Goal: Transaction & Acquisition: Purchase product/service

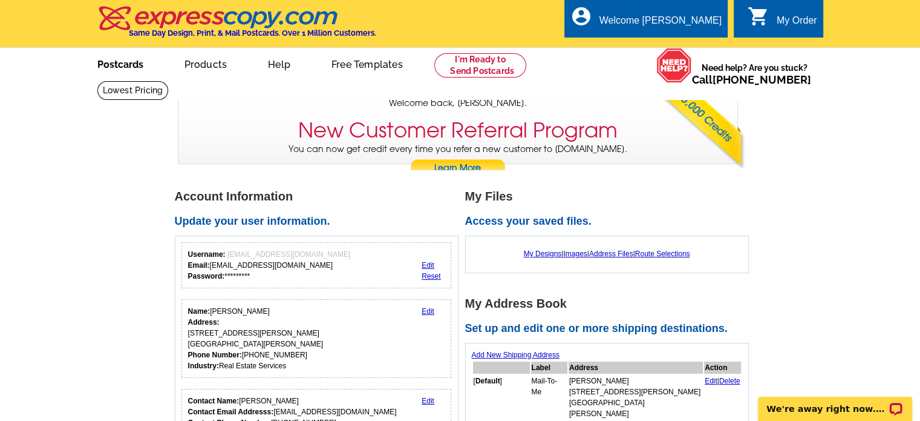
click at [119, 65] on link "Postcards" at bounding box center [120, 63] width 85 height 28
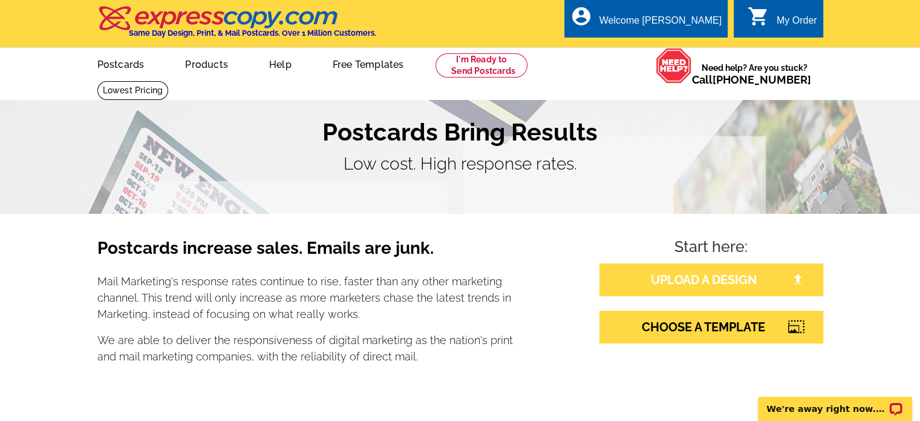
click at [728, 282] on link "UPLOAD A DESIGN" at bounding box center [712, 279] width 224 height 33
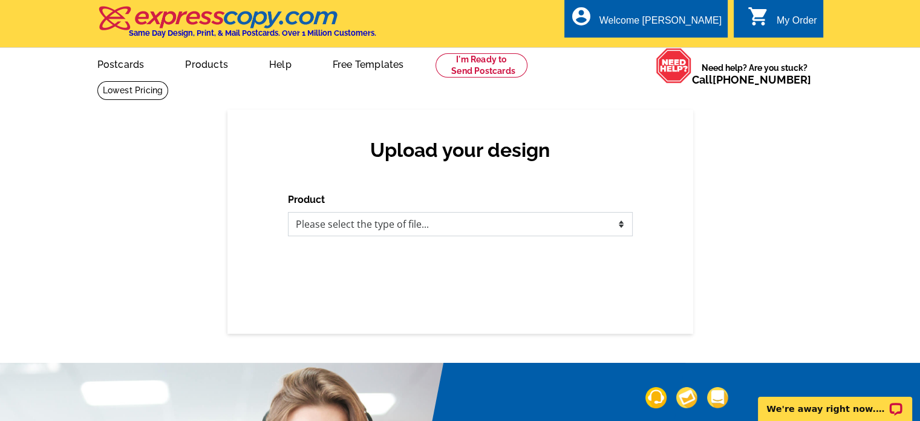
click at [592, 228] on select "Please select the type of file... Postcards Business Cards Letters and flyers G…" at bounding box center [460, 224] width 345 height 24
select select "1"
click at [288, 212] on select "Please select the type of file... Postcards Business Cards Letters and flyers G…" at bounding box center [460, 224] width 345 height 24
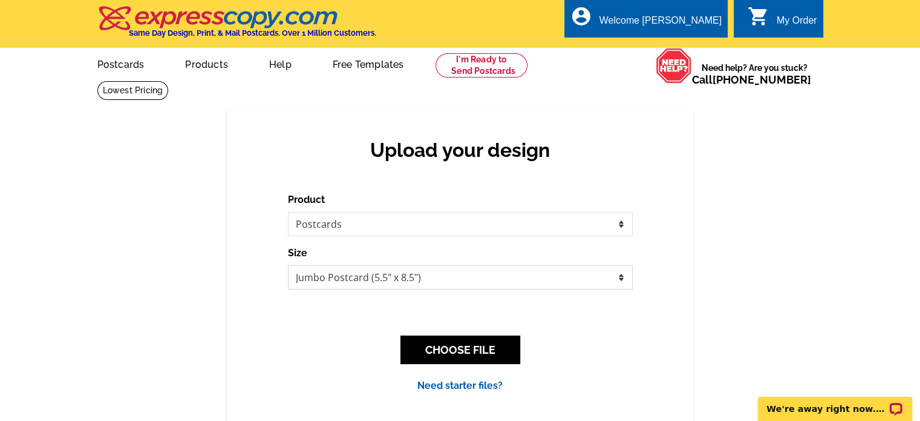
click at [328, 274] on select "Jumbo Postcard (5.5" x 8.5") Regular Postcard (4.25" x 5.6") Panoramic Postcard…" at bounding box center [460, 277] width 345 height 24
select select "3"
click at [288, 266] on select "Jumbo Postcard (5.5" x 8.5") Regular Postcard (4.25" x 5.6") Panoramic Postcard…" at bounding box center [460, 277] width 345 height 24
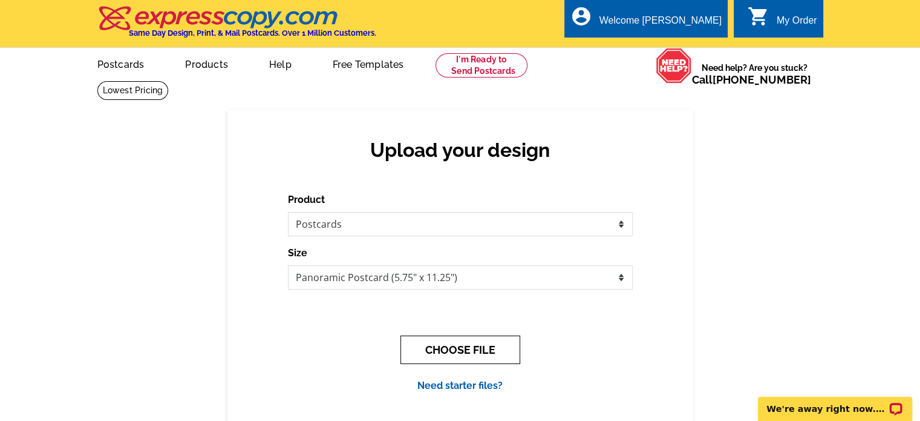
click at [428, 346] on button "CHOOSE FILE" at bounding box center [461, 349] width 120 height 28
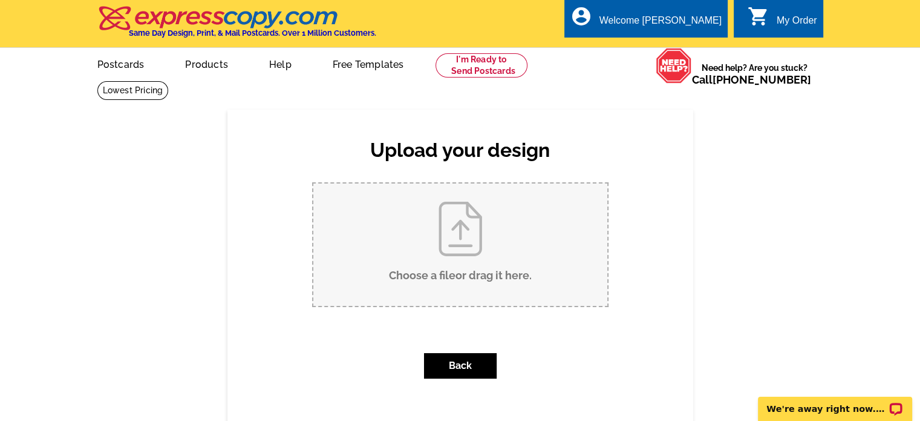
click at [461, 250] on input "Choose a file or drag it here ." at bounding box center [460, 244] width 294 height 122
type input "C:\fakepath\Lori Pezak E TOWN SOLD POSTCARD 9.23.25.pdf"
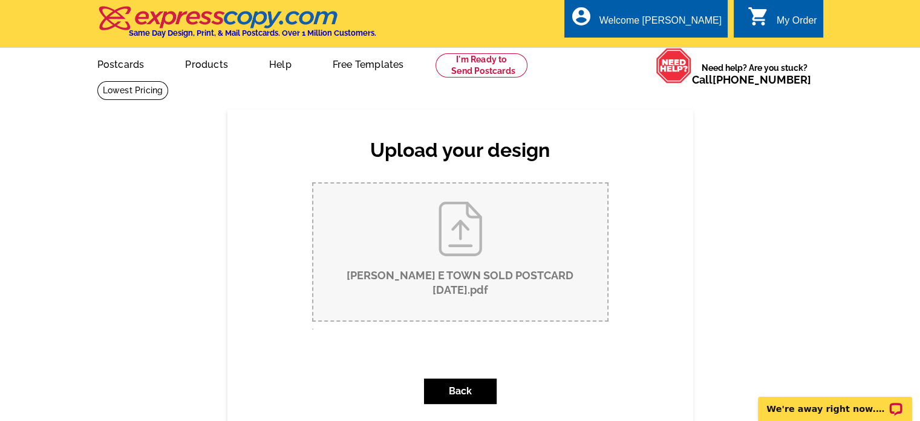
click at [473, 253] on input "Lori Pezak E TOWN SOLD POSTCARD 9.23.25.pdf" at bounding box center [460, 251] width 294 height 137
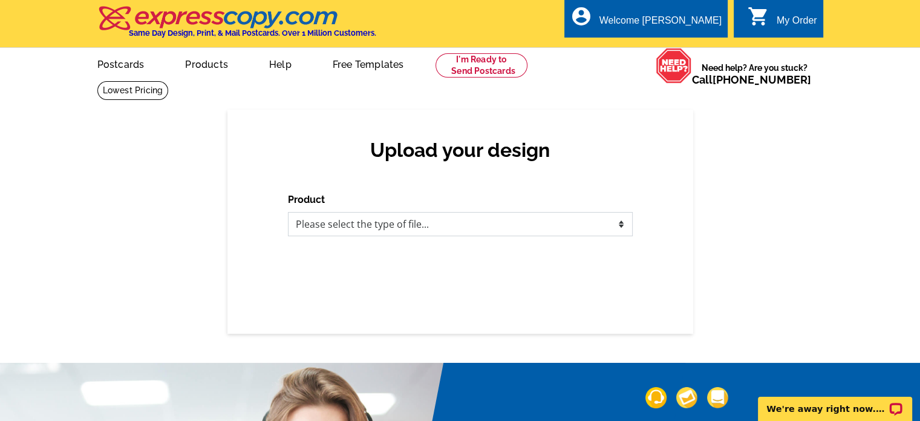
click at [615, 227] on select "Please select the type of file... Postcards Business Cards Letters and flyers G…" at bounding box center [460, 224] width 345 height 24
select select "1"
click at [288, 212] on select "Please select the type of file... Postcards Business Cards Letters and flyers G…" at bounding box center [460, 224] width 345 height 24
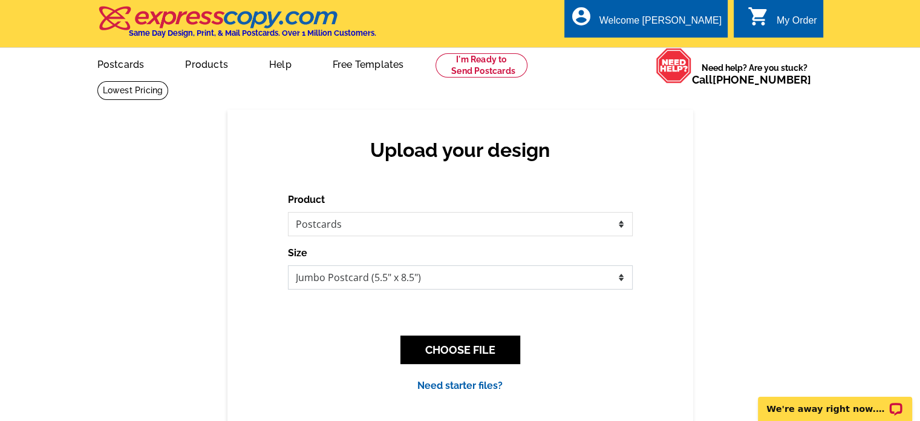
click at [325, 279] on select "Jumbo Postcard (5.5" x 8.5") Regular Postcard (4.25" x 5.6") Panoramic Postcard…" at bounding box center [460, 277] width 345 height 24
select select "3"
click at [288, 266] on select "Jumbo Postcard (5.5" x 8.5") Regular Postcard (4.25" x 5.6") Panoramic Postcard…" at bounding box center [460, 277] width 345 height 24
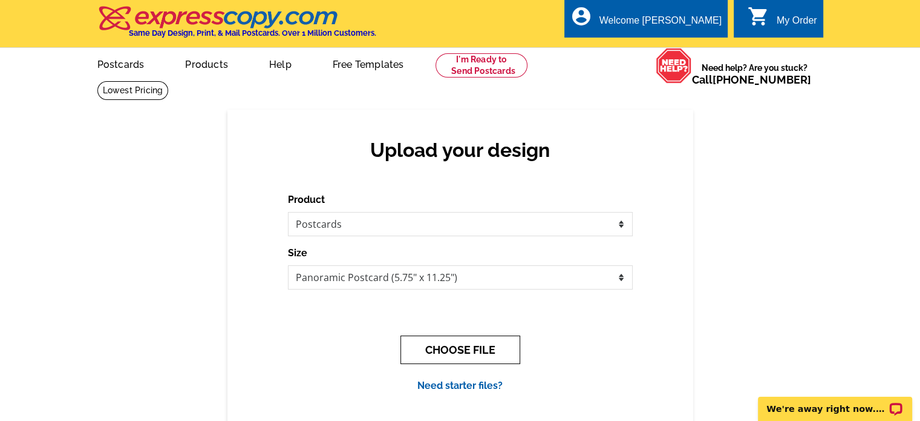
click at [444, 346] on button "CHOOSE FILE" at bounding box center [461, 349] width 120 height 28
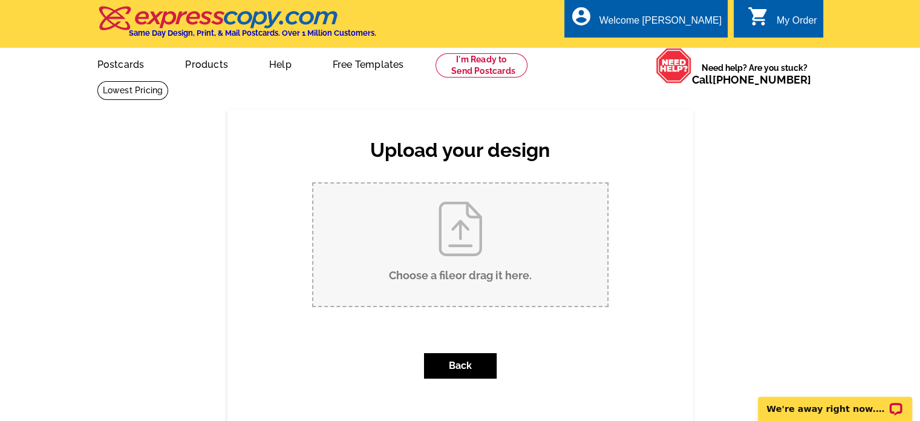
click at [430, 278] on input "Choose a file or drag it here ." at bounding box center [460, 244] width 294 height 122
type input "C:\fakepath\Lori Pezak E TOWN SOLD POSTCARD 9.23.25.pdf"
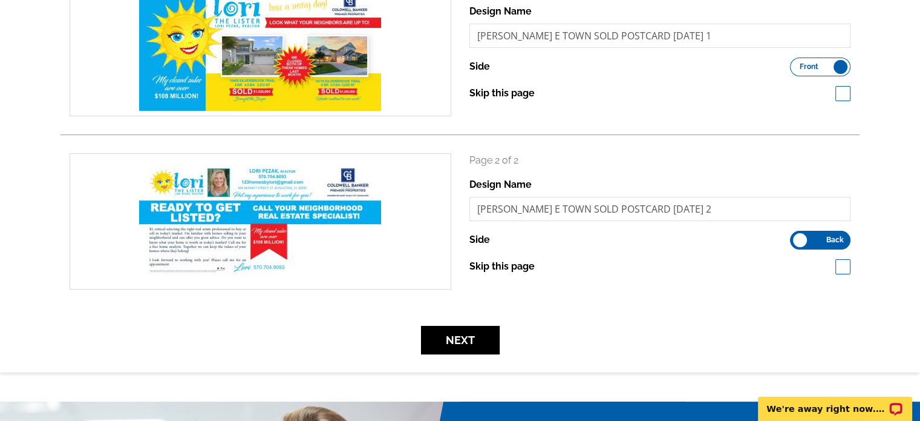
scroll to position [242, 0]
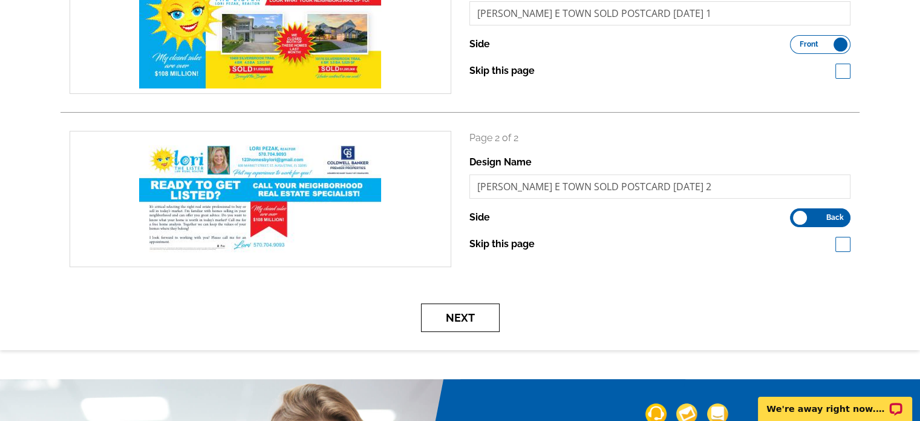
click at [471, 319] on button "Next" at bounding box center [460, 317] width 79 height 28
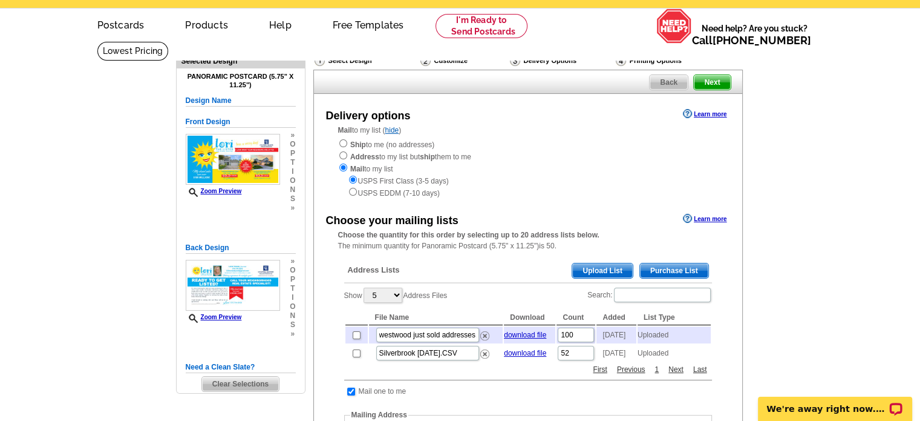
scroll to position [61, 0]
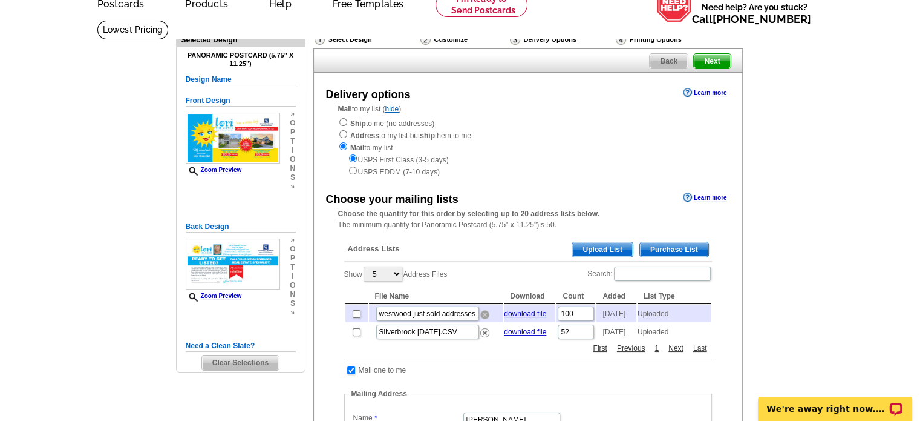
click at [485, 315] on img at bounding box center [484, 314] width 9 height 9
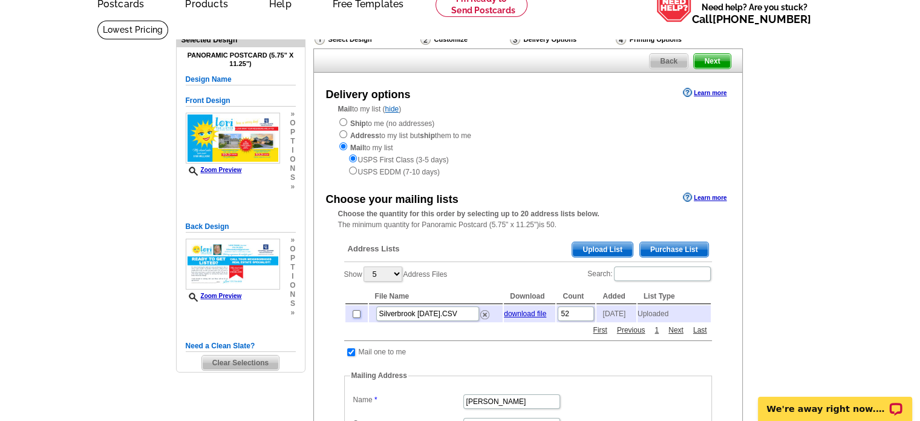
click at [355, 315] on input "checkbox" at bounding box center [357, 314] width 8 height 8
checkbox input "true"
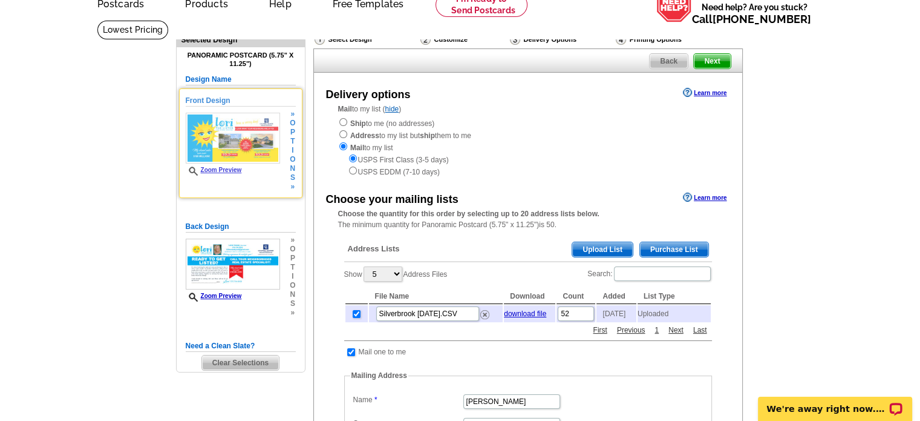
click at [226, 166] on link "Zoom Preview" at bounding box center [214, 169] width 56 height 7
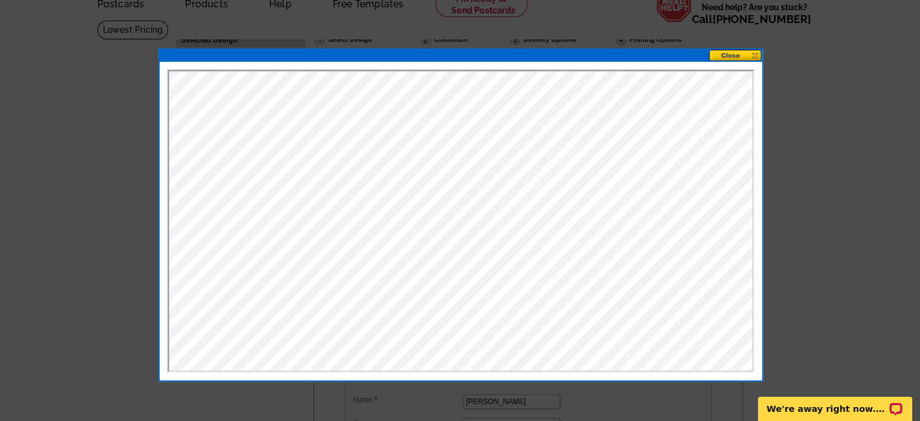
scroll to position [0, 0]
click at [735, 55] on button at bounding box center [735, 55] width 53 height 11
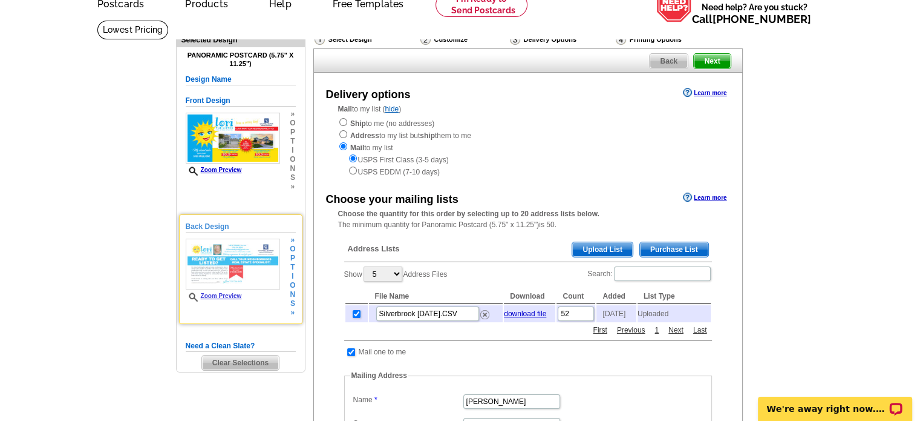
click at [223, 294] on link "Zoom Preview" at bounding box center [214, 295] width 56 height 7
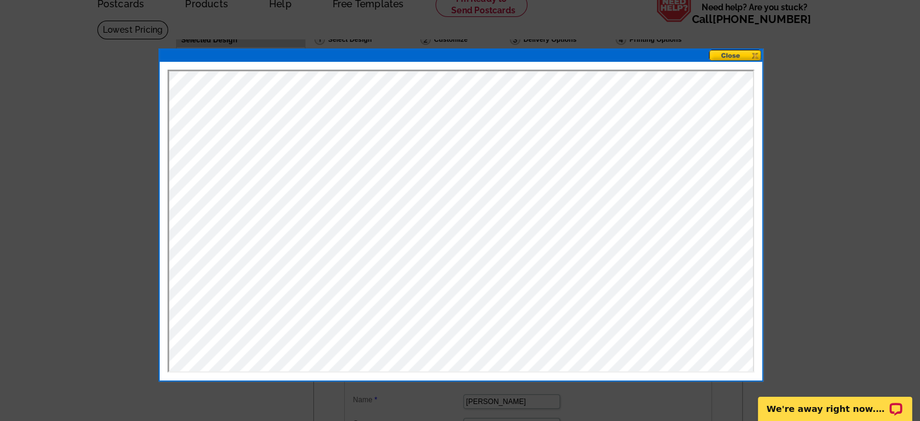
click at [730, 54] on button at bounding box center [735, 55] width 53 height 11
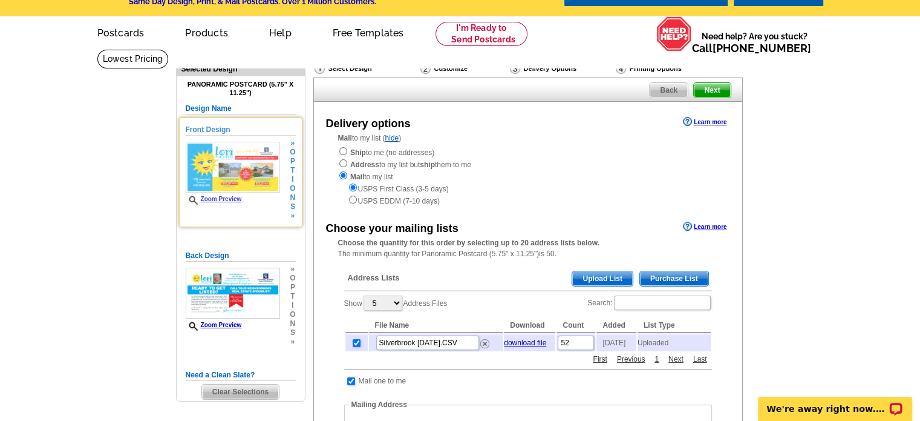
scroll to position [61, 0]
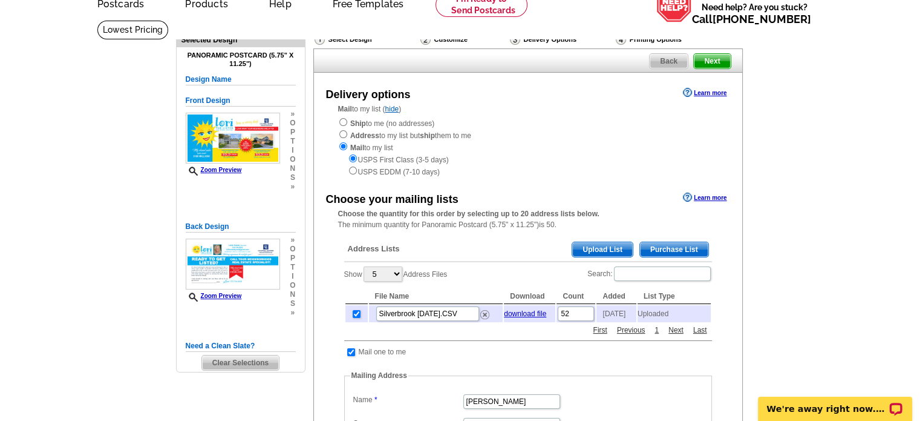
click at [227, 360] on span "Clear Selections" at bounding box center [240, 362] width 77 height 15
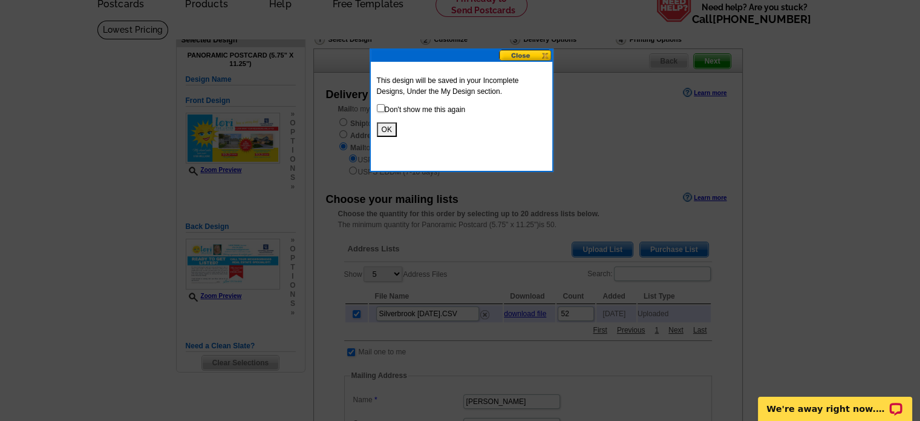
click at [528, 53] on button at bounding box center [525, 55] width 53 height 11
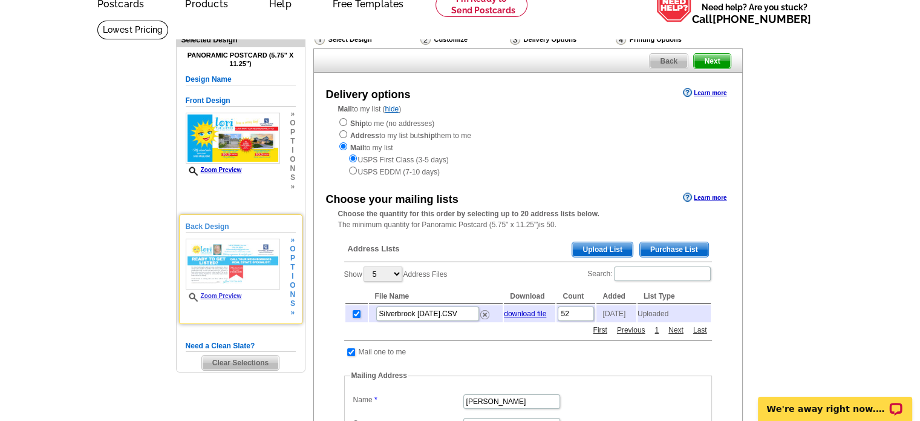
click at [200, 257] on img at bounding box center [233, 263] width 94 height 51
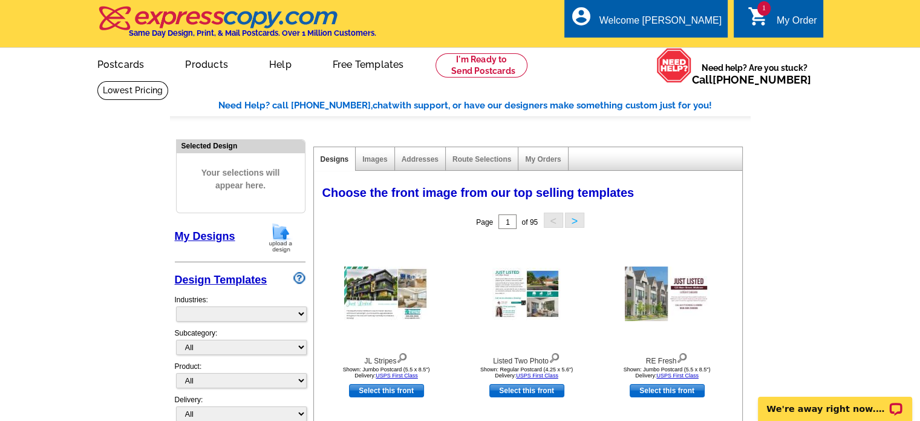
select select "785"
click at [767, 11] on span "1" at bounding box center [764, 8] width 13 height 15
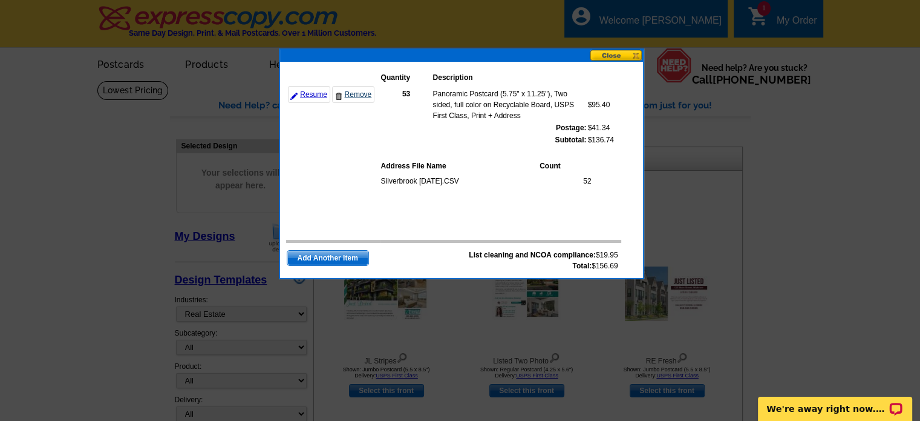
click at [353, 92] on link "Remove" at bounding box center [353, 94] width 42 height 17
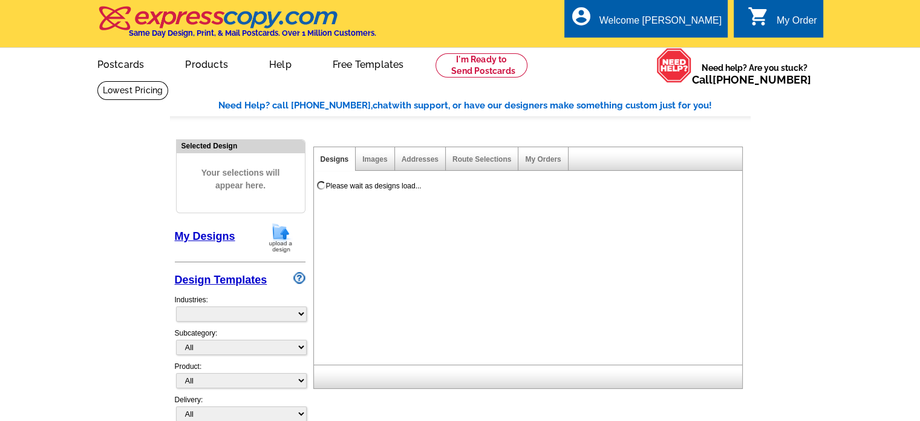
select select "785"
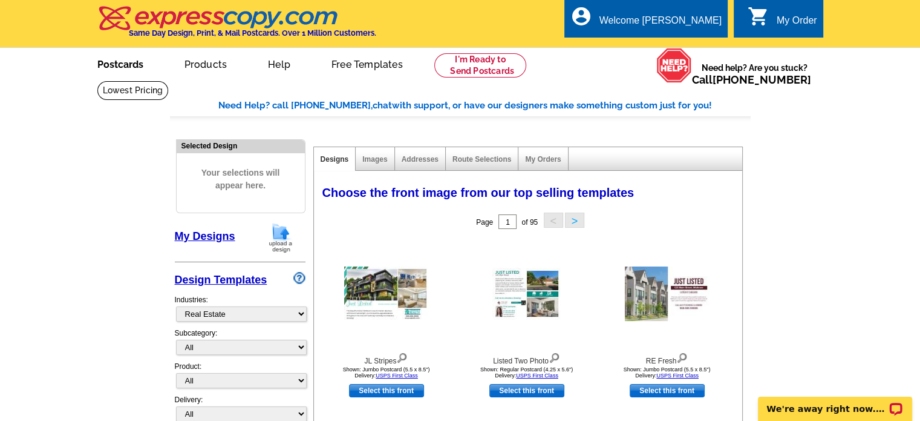
click at [123, 64] on link "Postcards" at bounding box center [120, 63] width 85 height 28
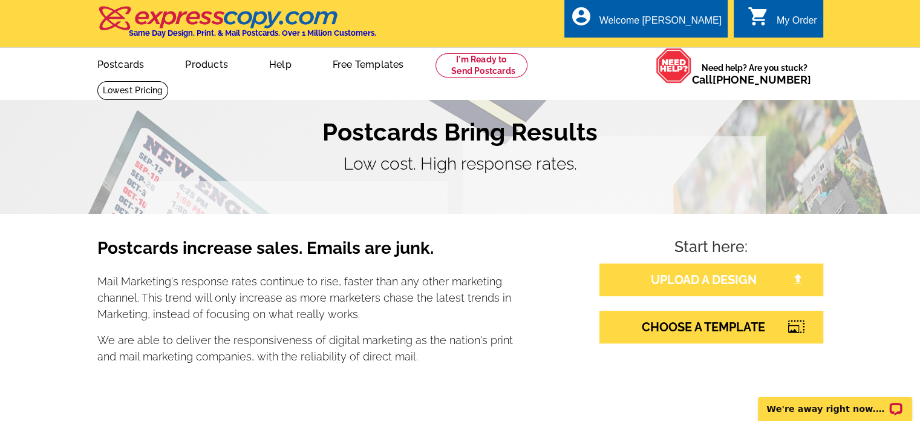
click at [720, 280] on link "UPLOAD A DESIGN" at bounding box center [712, 279] width 224 height 33
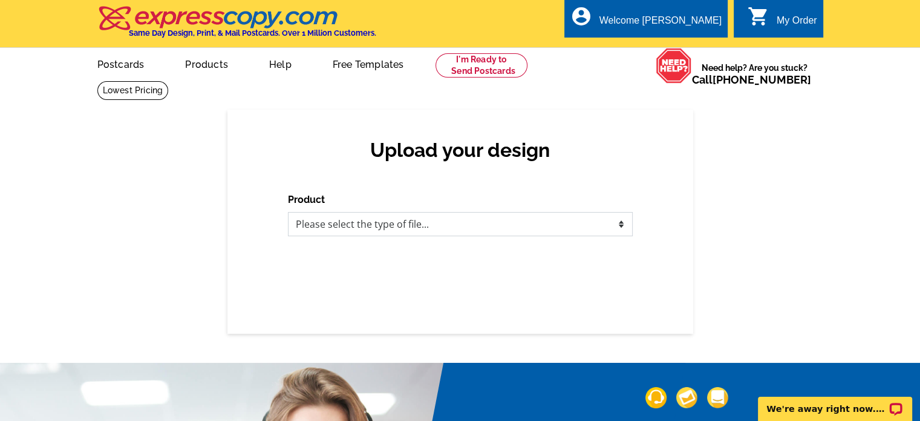
click at [546, 226] on select "Please select the type of file... Postcards Business Cards Letters and flyers G…" at bounding box center [460, 224] width 345 height 24
select select "1"
click at [288, 212] on select "Please select the type of file... Postcards Business Cards Letters and flyers G…" at bounding box center [460, 224] width 345 height 24
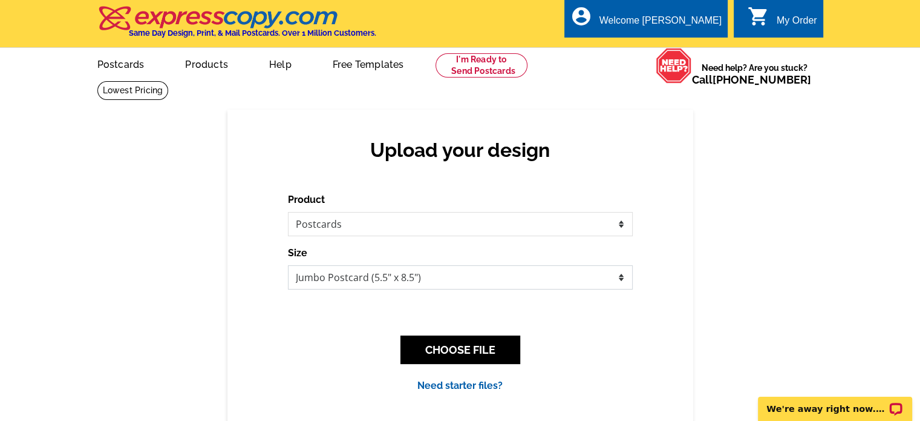
click at [358, 285] on select "Jumbo Postcard (5.5" x 8.5") Regular Postcard (4.25" x 5.6") Panoramic Postcard…" at bounding box center [460, 277] width 345 height 24
select select "3"
click at [288, 266] on select "Jumbo Postcard (5.5" x 8.5") Regular Postcard (4.25" x 5.6") Panoramic Postcard…" at bounding box center [460, 277] width 345 height 24
click at [385, 227] on select "Please select the type of file... Postcards Business Cards Letters and flyers G…" at bounding box center [460, 224] width 345 height 24
click at [288, 212] on select "Please select the type of file... Postcards Business Cards Letters and flyers G…" at bounding box center [460, 224] width 345 height 24
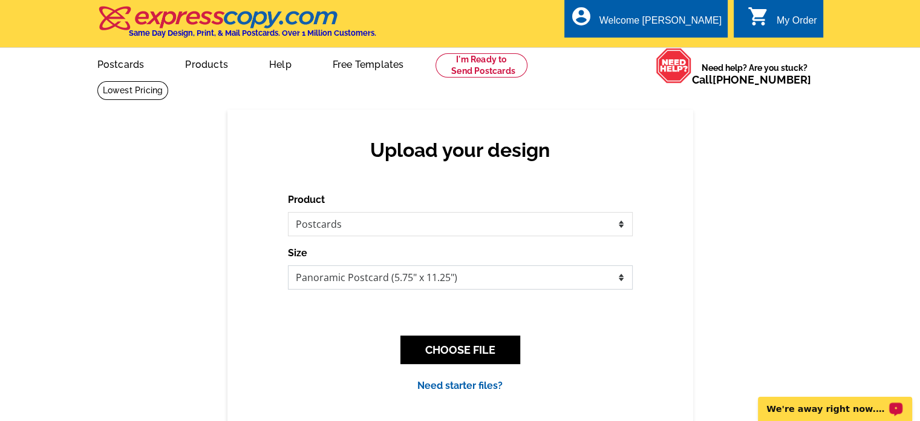
click at [349, 277] on select "Jumbo Postcard (5.5" x 8.5") Regular Postcard (4.25" x 5.6") Panoramic Postcard…" at bounding box center [460, 277] width 345 height 24
click at [288, 266] on select "Jumbo Postcard (5.5" x 8.5") Regular Postcard (4.25" x 5.6") Panoramic Postcard…" at bounding box center [460, 277] width 345 height 24
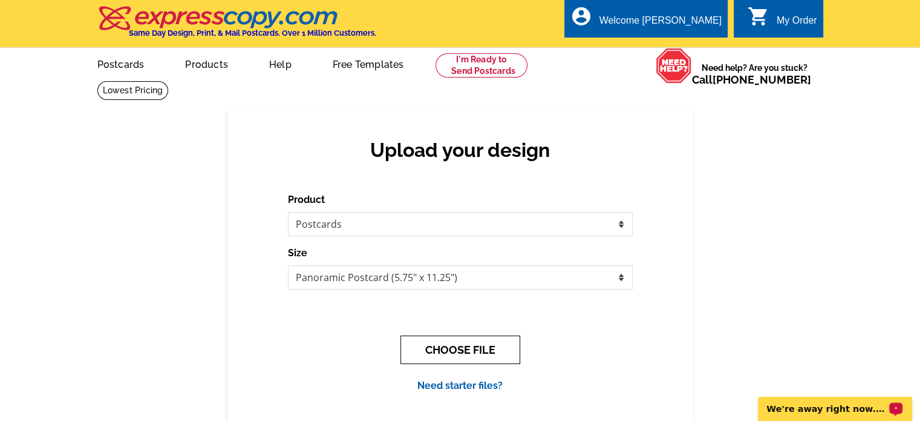
click at [437, 349] on button "CHOOSE FILE" at bounding box center [461, 349] width 120 height 28
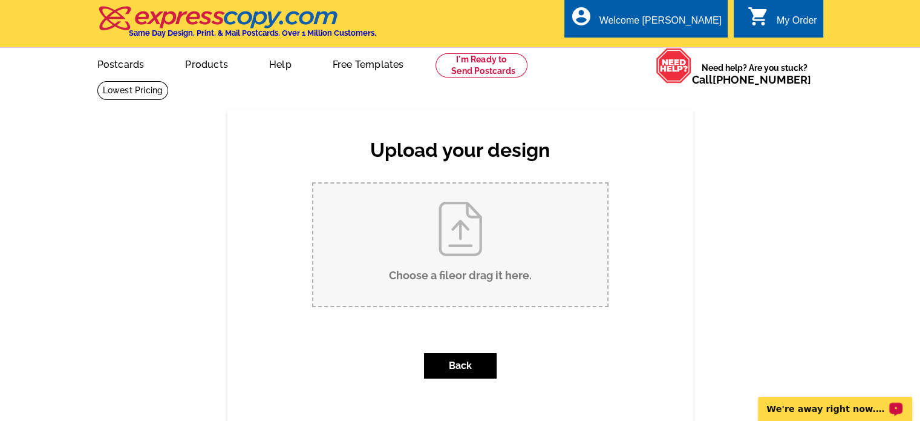
click at [419, 274] on input "Choose a file or drag it here ." at bounding box center [460, 244] width 294 height 122
type input "C:\fakepath\Lori Pezak E TOWN SOLD POSTCARD 9.23.25.pdf"
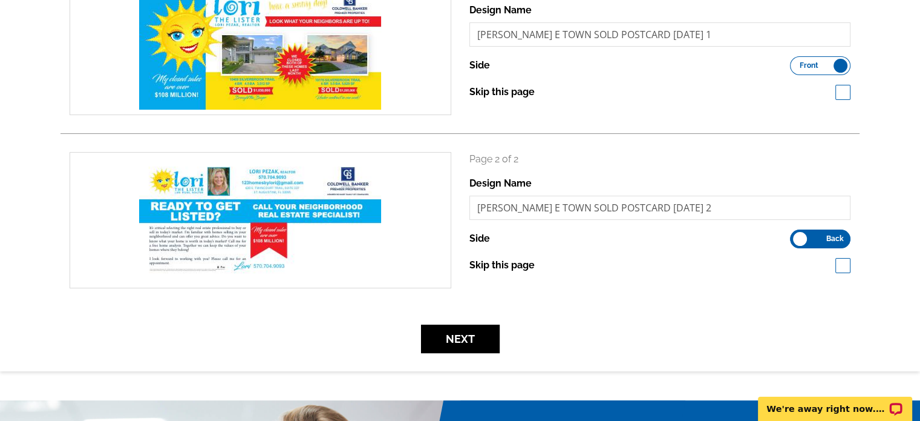
scroll to position [242, 0]
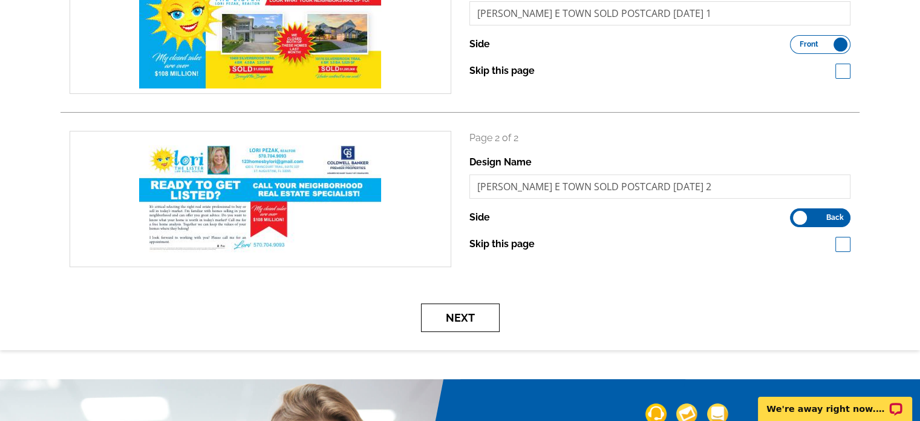
click at [450, 326] on button "Next" at bounding box center [460, 317] width 79 height 28
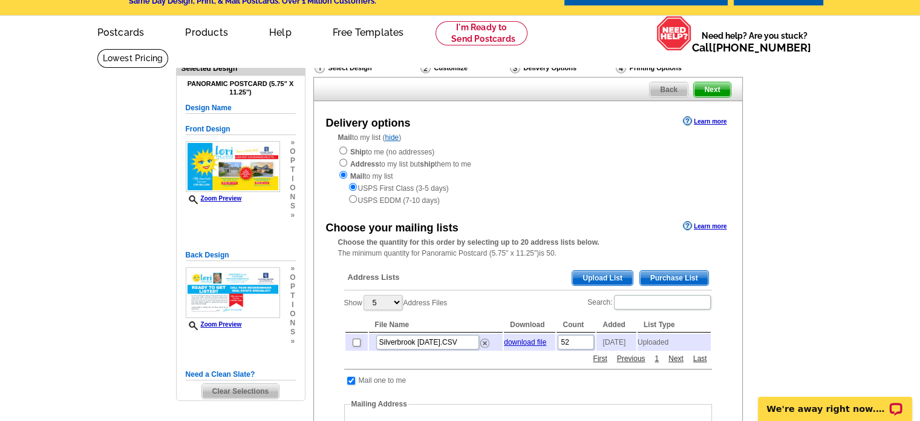
scroll to position [61, 0]
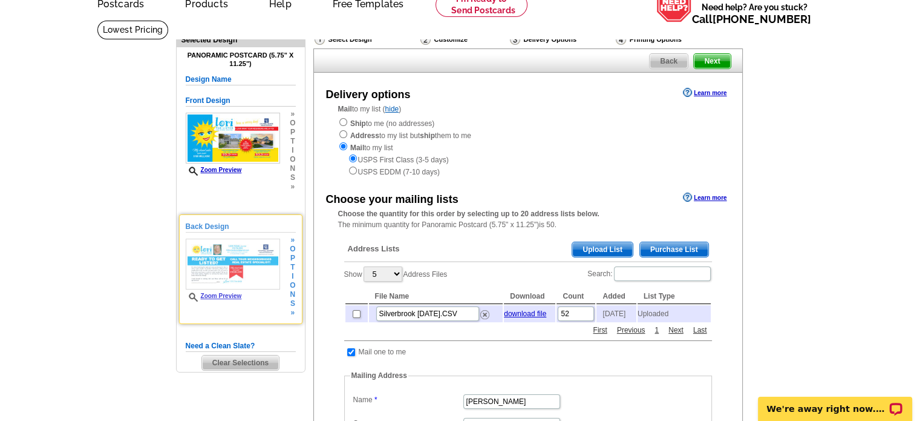
click at [215, 296] on link "Zoom Preview" at bounding box center [214, 295] width 56 height 7
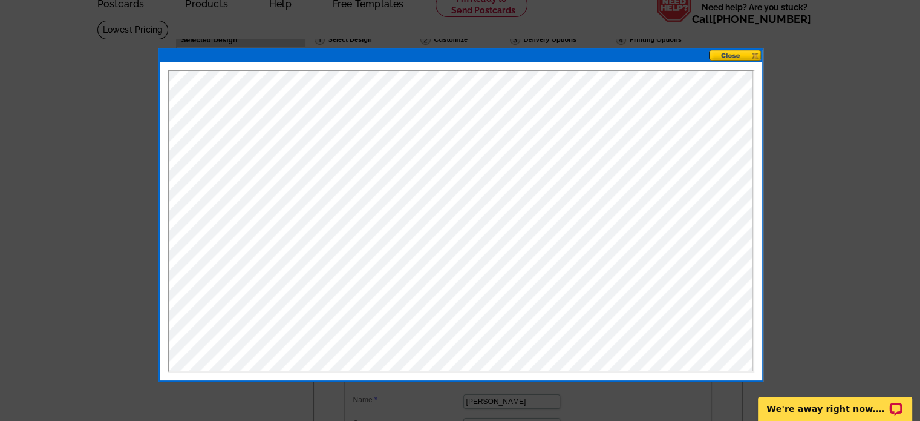
scroll to position [0, 0]
click at [736, 55] on button at bounding box center [735, 55] width 53 height 11
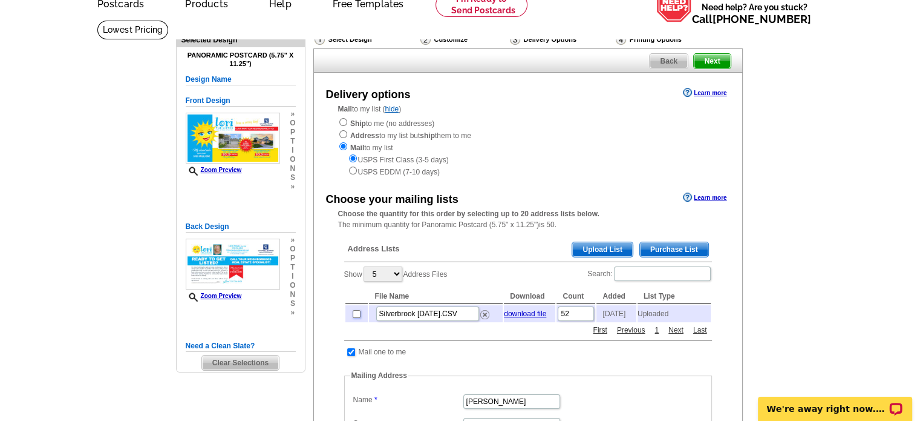
click at [353, 313] on input "checkbox" at bounding box center [357, 314] width 8 height 8
checkbox input "true"
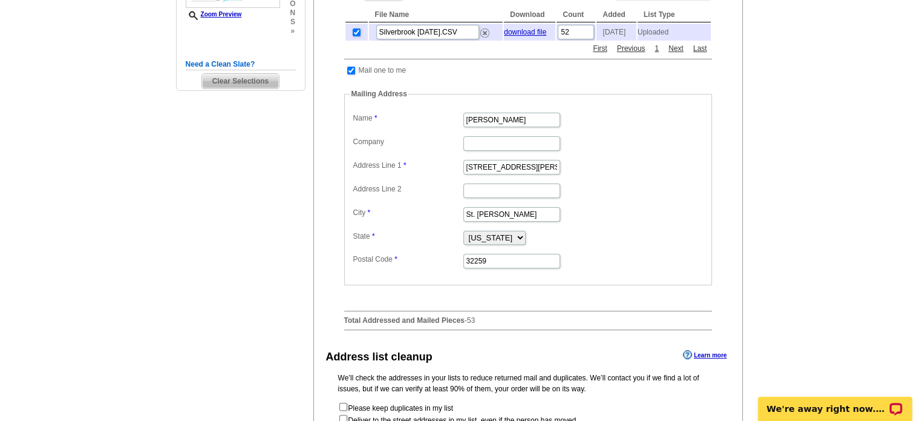
scroll to position [424, 0]
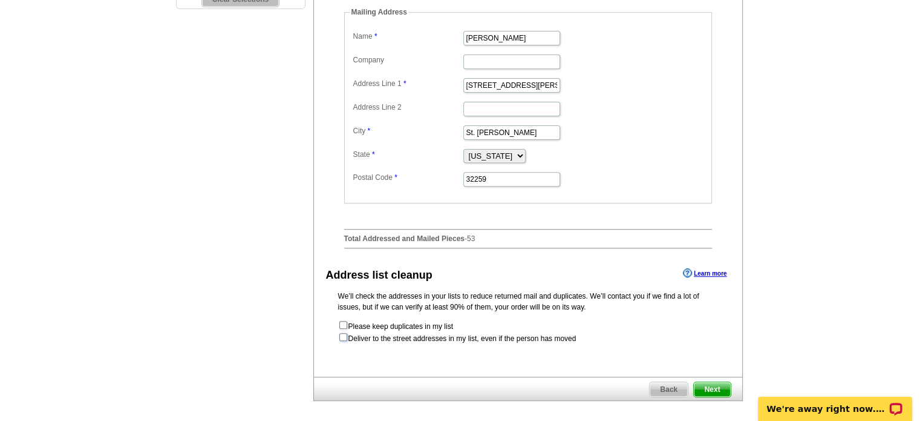
click at [344, 338] on input "checkbox" at bounding box center [343, 337] width 8 height 8
checkbox input "true"
radio input "true"
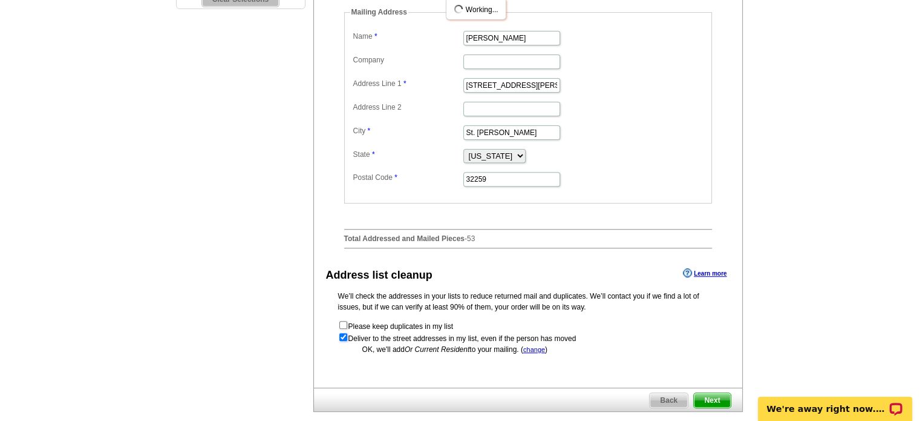
scroll to position [0, 0]
click at [710, 402] on span "Next" at bounding box center [712, 400] width 36 height 15
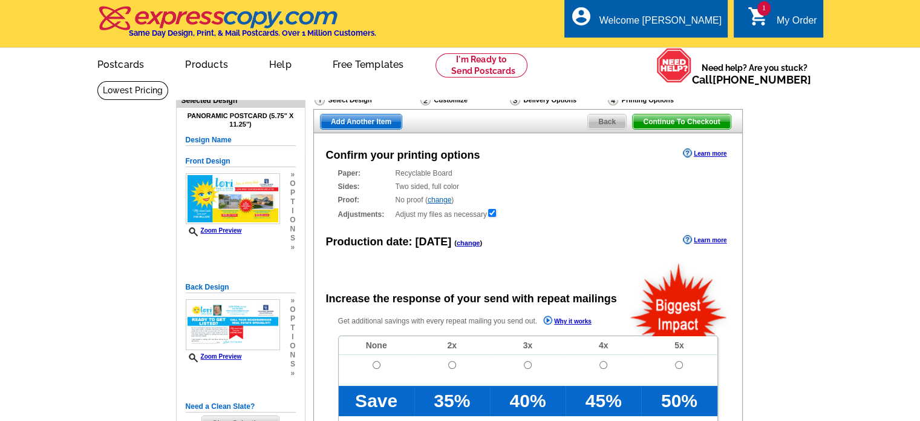
radio input "false"
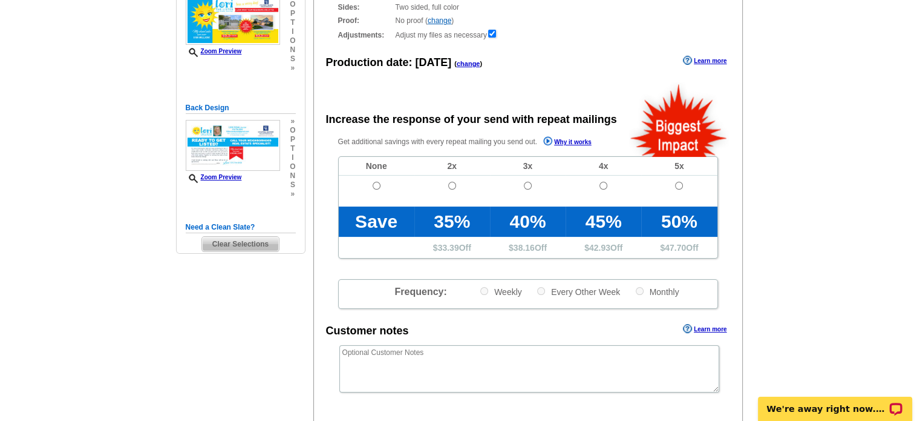
scroll to position [182, 0]
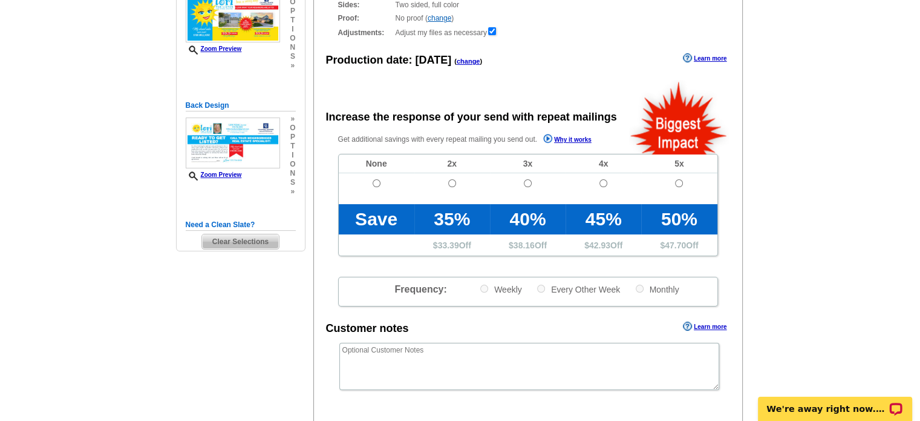
click at [375, 179] on td at bounding box center [377, 188] width 76 height 31
click at [377, 183] on input "radio" at bounding box center [377, 183] width 8 height 8
radio input "true"
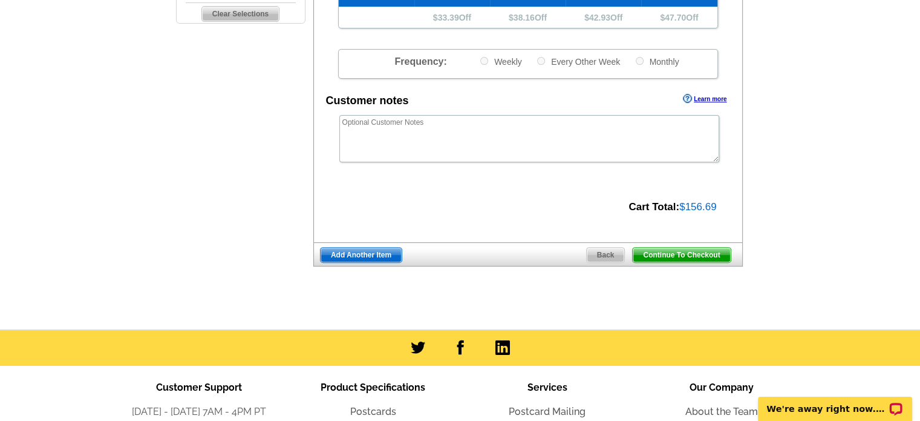
scroll to position [424, 0]
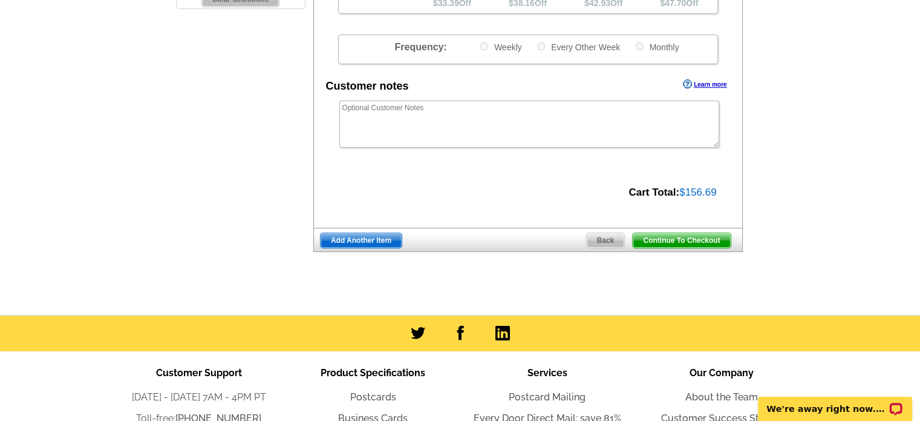
click at [683, 242] on span "Continue To Checkout" at bounding box center [681, 240] width 97 height 15
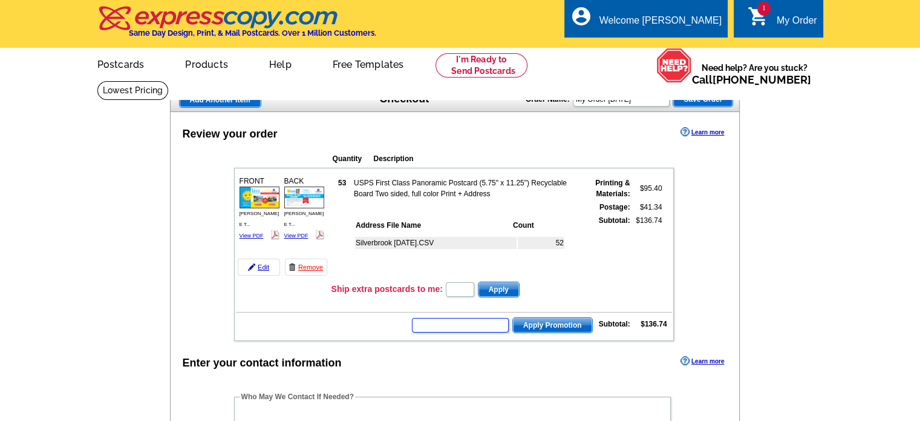
click at [426, 324] on input "text" at bounding box center [460, 325] width 97 height 15
click at [428, 321] on input "text" at bounding box center [460, 325] width 97 height 15
type input "sms40m"
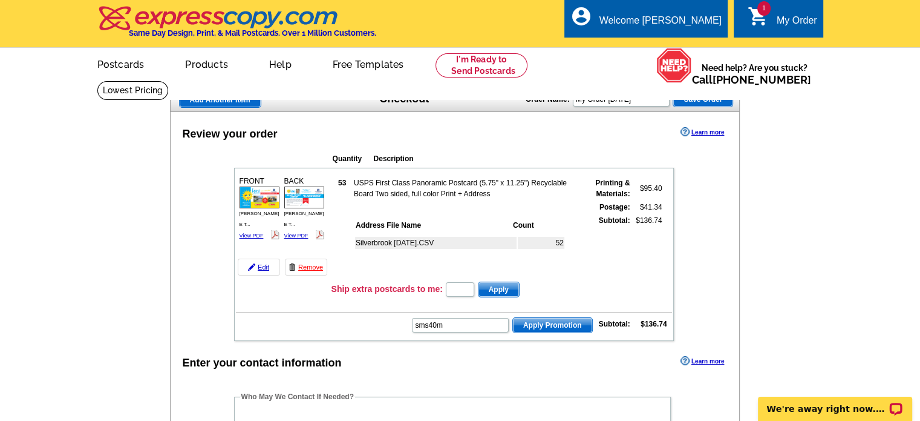
click at [544, 320] on span "Apply Promotion" at bounding box center [552, 325] width 79 height 15
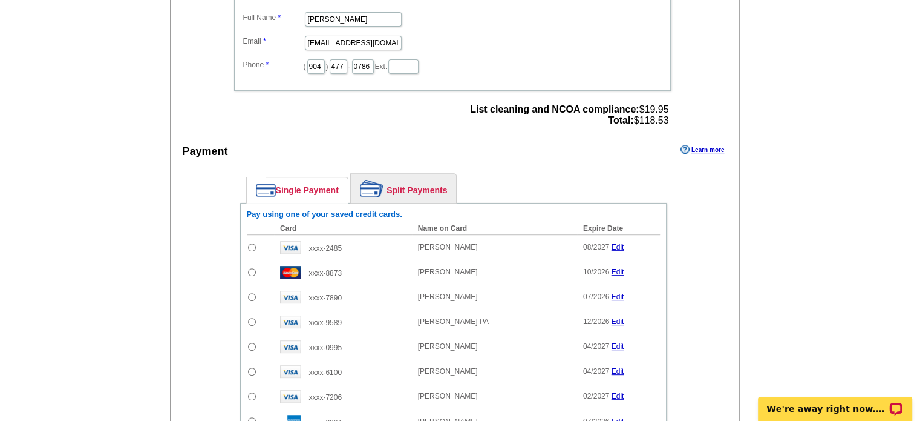
scroll to position [484, 0]
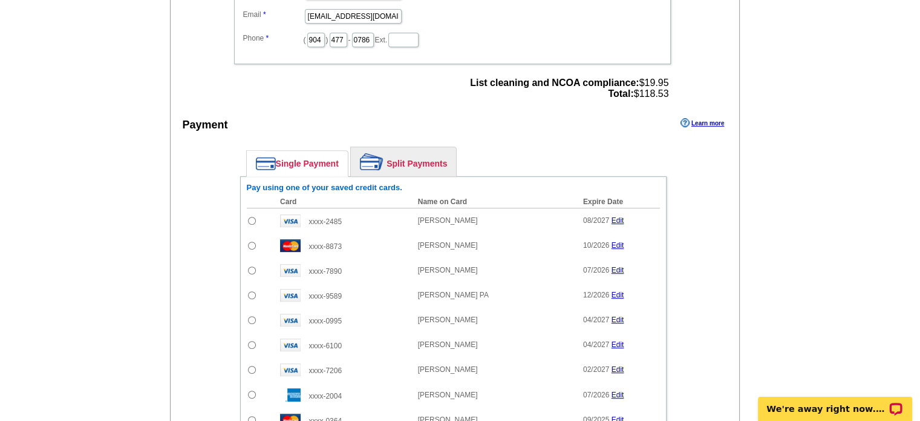
click at [250, 217] on input "radio" at bounding box center [252, 221] width 8 height 8
radio input "true"
drag, startPoint x: 675, startPoint y: 93, endPoint x: 608, endPoint y: 92, distance: 67.8
click at [608, 92] on div "Who May We Contact If Needed? Full Name [PERSON_NAME] Email [EMAIL_ADDRESS][DOM…" at bounding box center [453, 24] width 487 height 157
copy div "Total: $118.53"
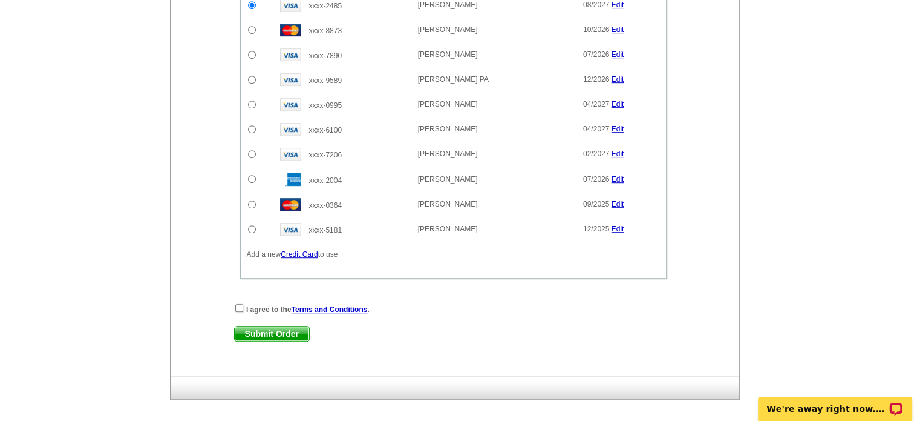
scroll to position [726, 0]
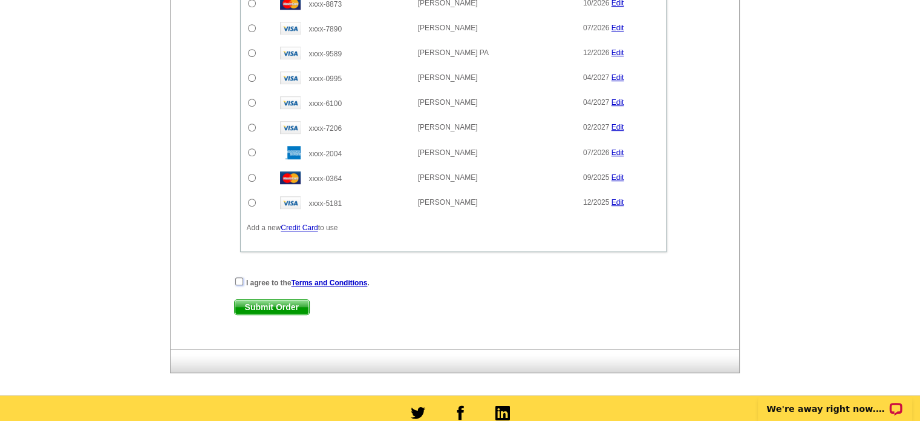
click at [238, 278] on input "checkbox" at bounding box center [239, 281] width 8 height 8
checkbox input "true"
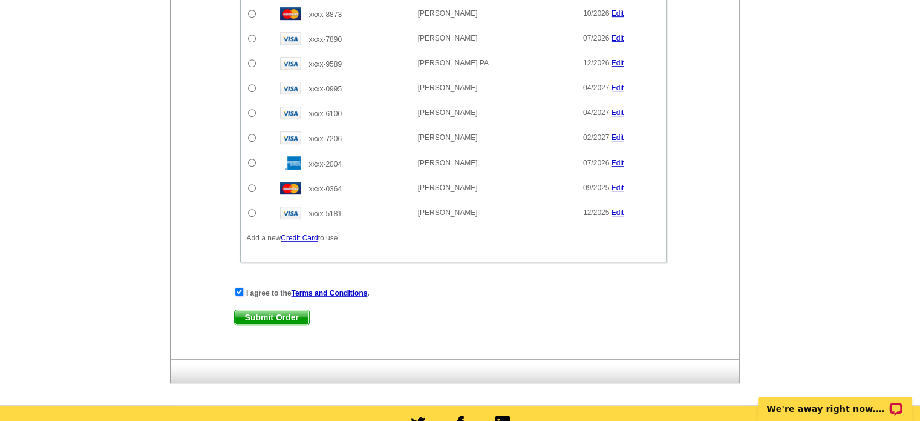
scroll to position [787, 0]
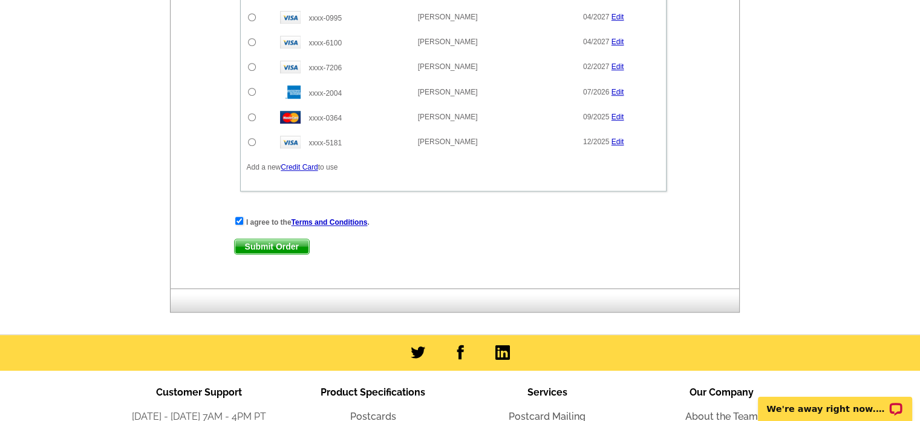
click at [281, 239] on span "Submit Order" at bounding box center [272, 246] width 74 height 15
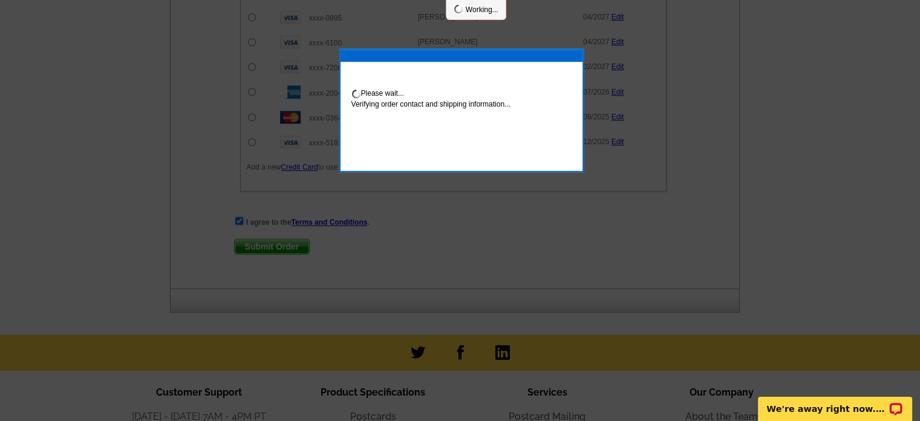
scroll to position [847, 0]
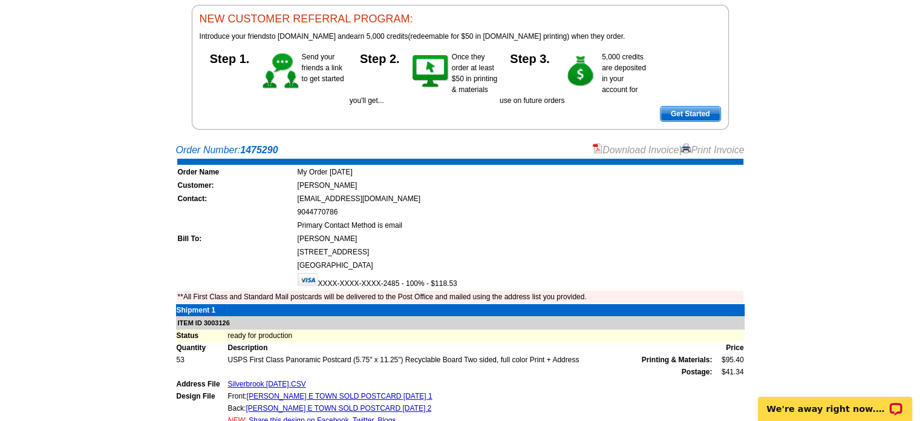
scroll to position [182, 0]
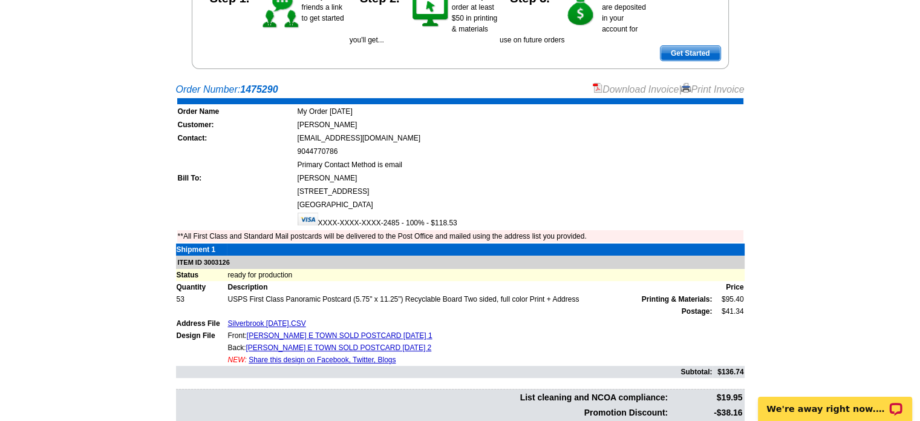
drag, startPoint x: 479, startPoint y: 217, endPoint x: 299, endPoint y: 219, distance: 179.7
click at [299, 219] on td "XXXX-XXXX-XXXX-2485 - 100% - $118.53" at bounding box center [520, 220] width 447 height 17
copy td "XXXX-XXXX-XXXX-2485 - 100% - $118.53"
